Goal: Information Seeking & Learning: Learn about a topic

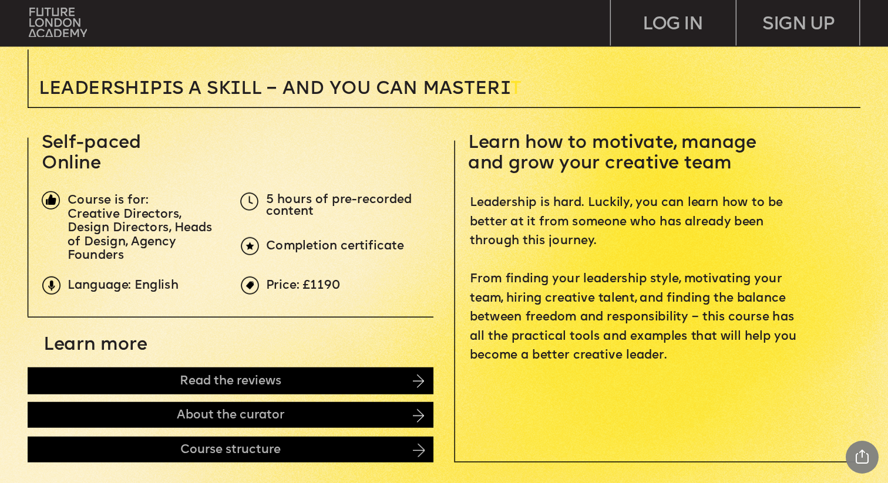
scroll to position [346, 0]
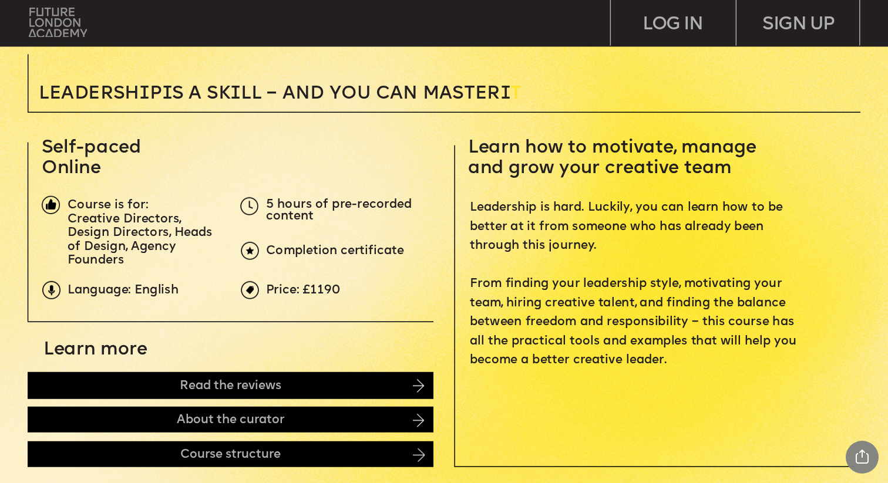
click at [53, 23] on img at bounding box center [58, 22] width 58 height 29
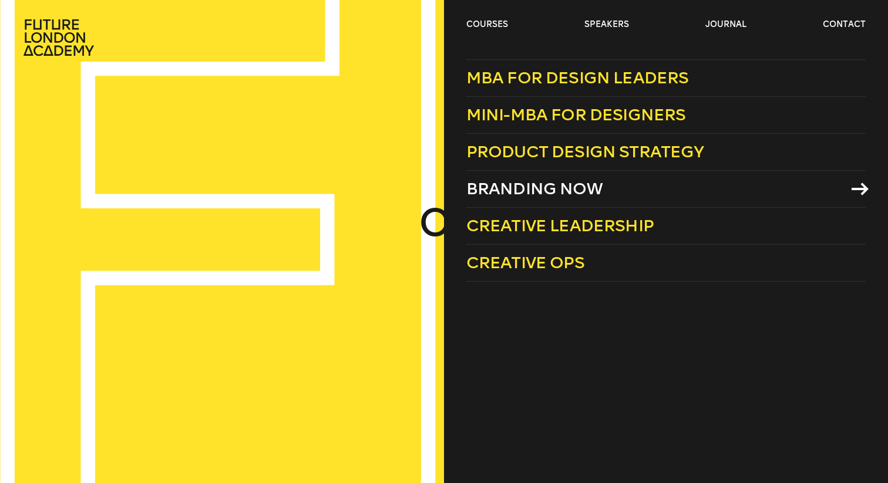
click at [522, 177] on link "Branding Now" at bounding box center [665, 189] width 399 height 37
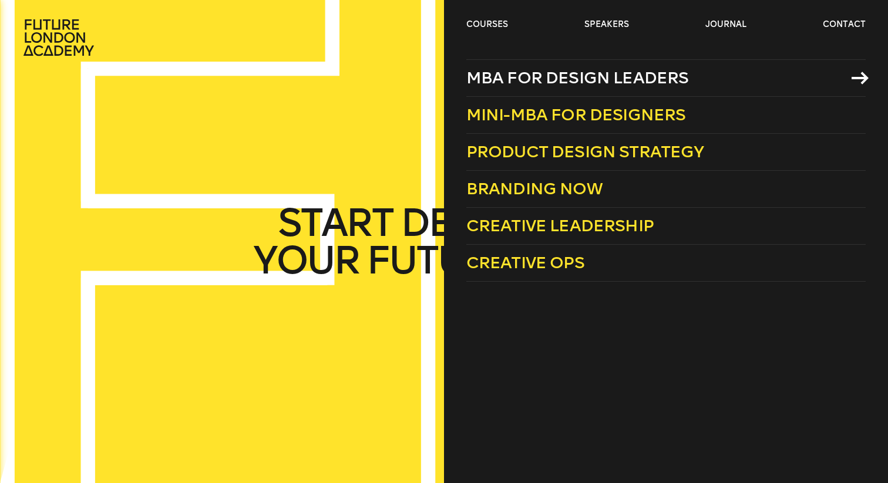
click at [570, 74] on span "MBA for Design Leaders" at bounding box center [577, 77] width 223 height 19
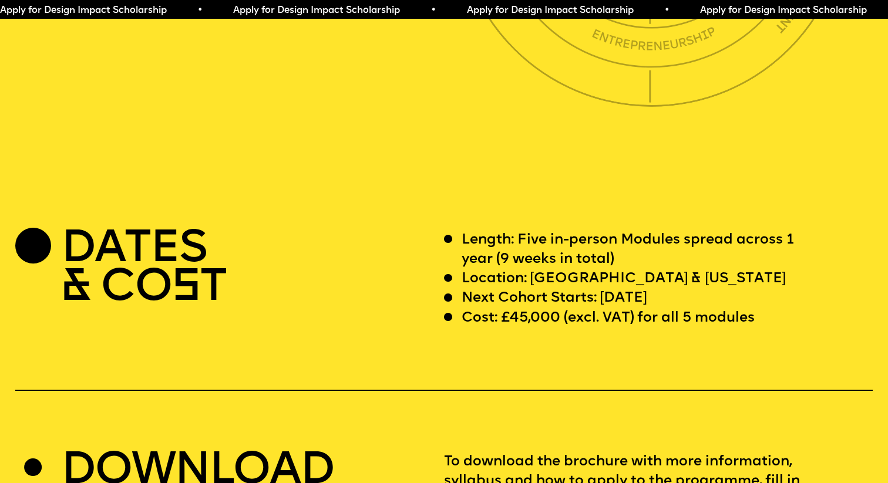
scroll to position [3466, 0]
